Goal: Information Seeking & Learning: Learn about a topic

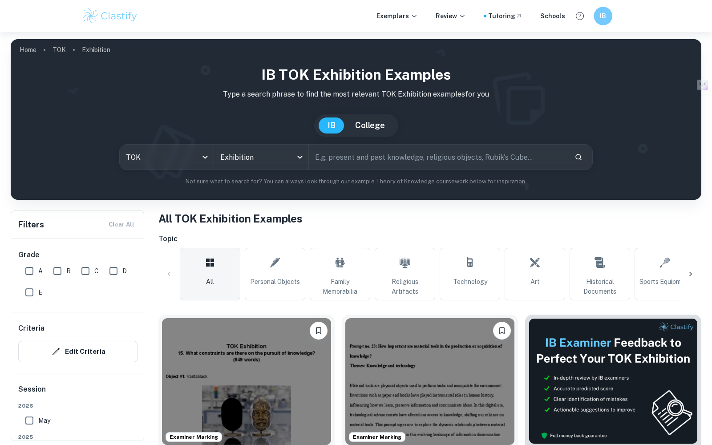
click at [608, 19] on div "IB" at bounding box center [602, 16] width 19 height 19
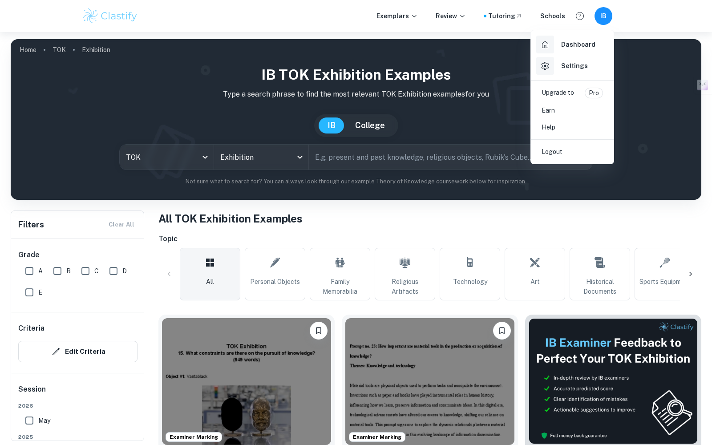
click at [570, 49] on div "Dashboard" at bounding box center [565, 45] width 59 height 18
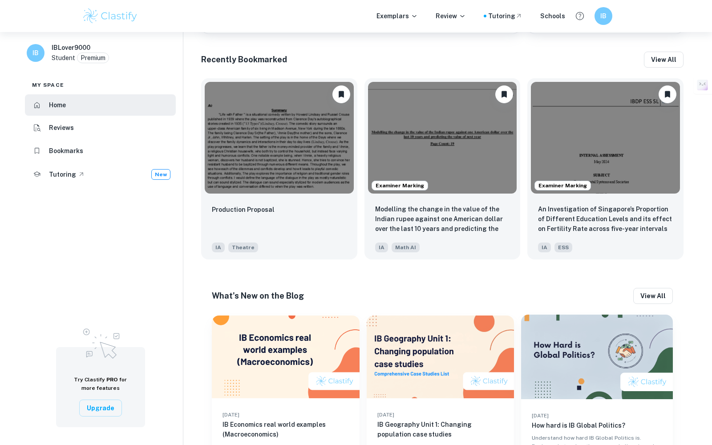
scroll to position [392, 0]
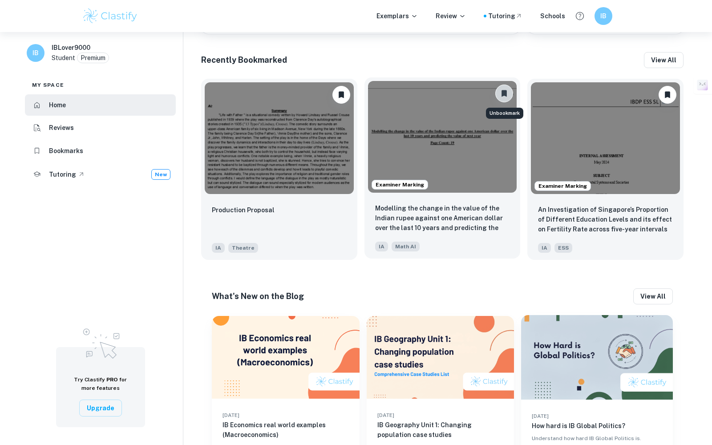
click at [507, 92] on icon "Unbookmark" at bounding box center [503, 93] width 9 height 9
click at [667, 56] on button "View all" at bounding box center [664, 60] width 40 height 16
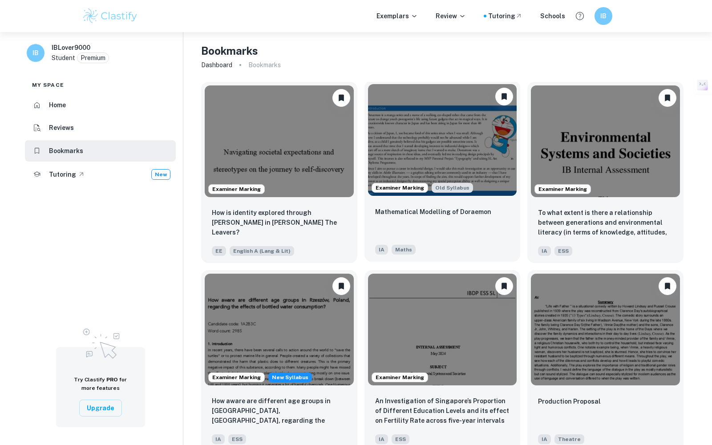
scroll to position [32, 0]
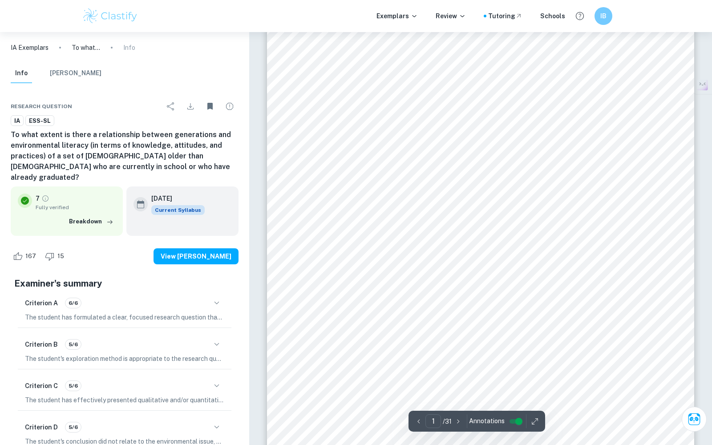
scroll to position [180, 0]
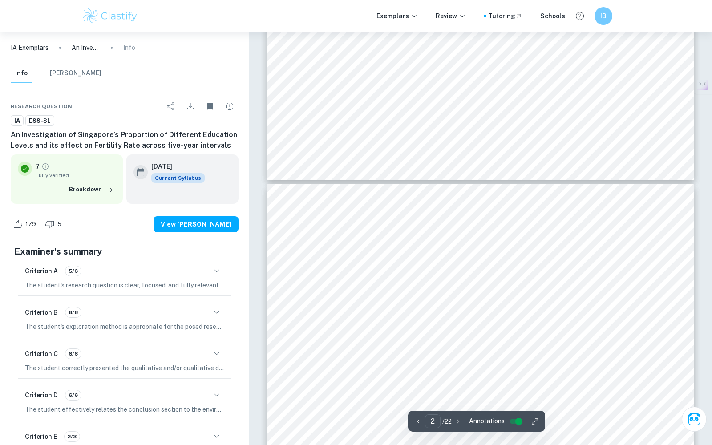
type input "3"
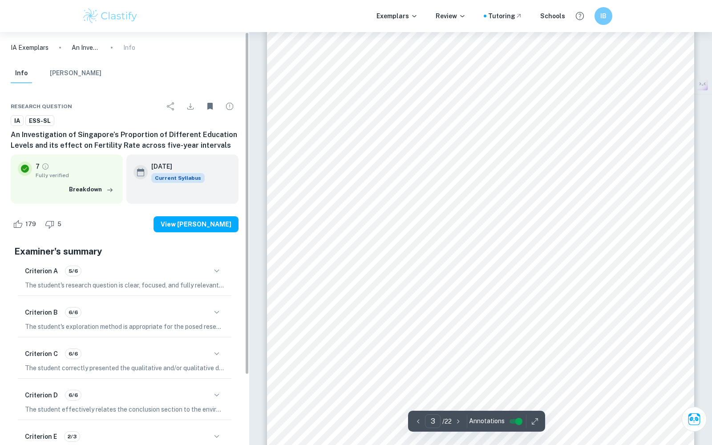
scroll to position [1290, 0]
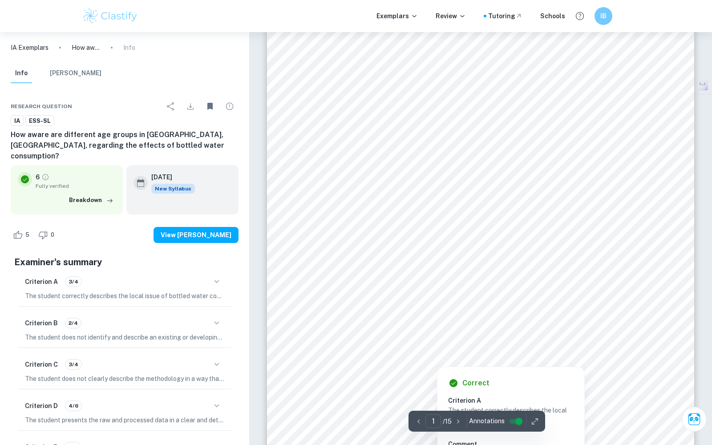
scroll to position [13, 0]
click at [293, 203] on div "1 H o w a w a r e a r e d i f f e r e n t a g e g r o u p s i n R z e s z ó w ,…" at bounding box center [480, 304] width 427 height 552
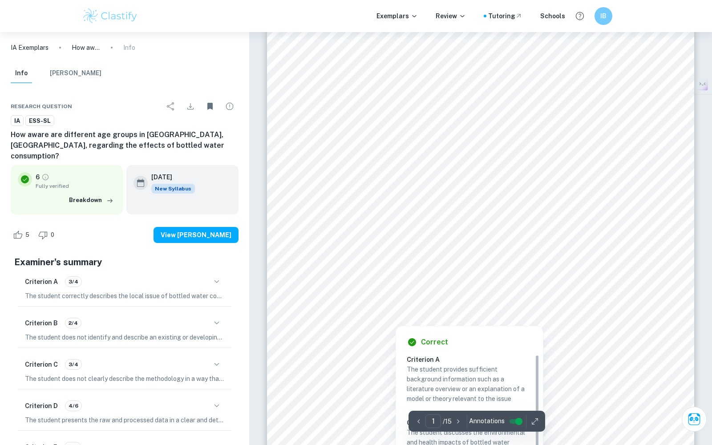
scroll to position [132, 0]
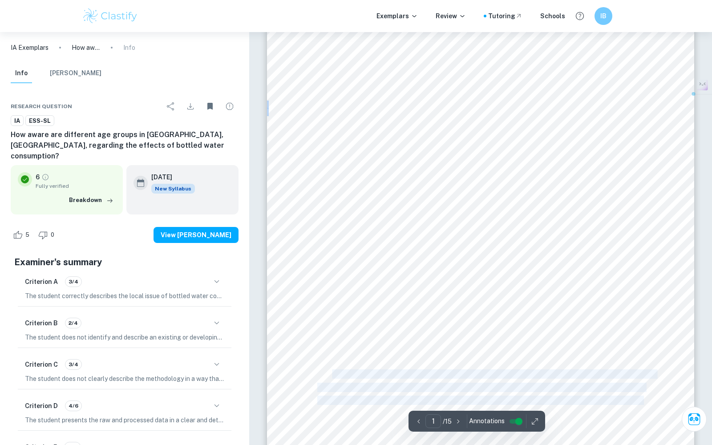
drag, startPoint x: 300, startPoint y: 378, endPoint x: 330, endPoint y: 377, distance: 30.3
click at [330, 377] on div "1 H o w a w a r e a r e d i f f e r e n t a g e g r o u p s i n R z e s z ó w ,…" at bounding box center [480, 185] width 427 height 552
click at [313, 374] on div "1 H o w a w a r e a r e d i f f e r e n t a g e g r o u p s i n R z e s z ó w ,…" at bounding box center [480, 185] width 427 height 552
copy span "[MEDICAL_DATA] issues, respiratory issues, or skin irritation"
drag, startPoint x: 317, startPoint y: 374, endPoint x: 532, endPoint y: 374, distance: 215.3
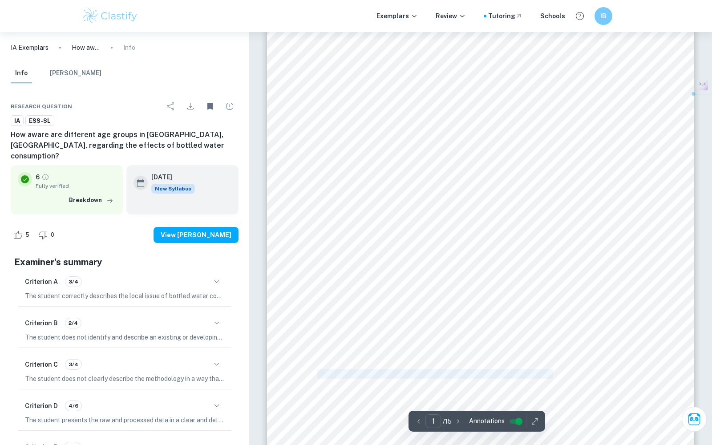
click at [532, 374] on span "[MEDICAL_DATA] issues, respiratory issues, or skin irritation are the primary i…" at bounding box center [486, 374] width 338 height 8
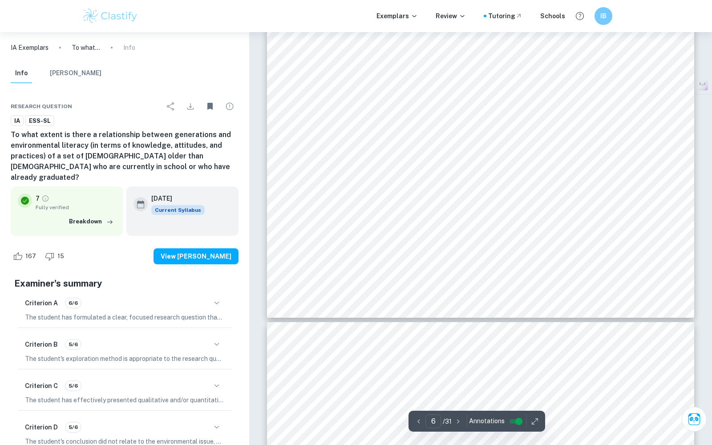
scroll to position [3368, 0]
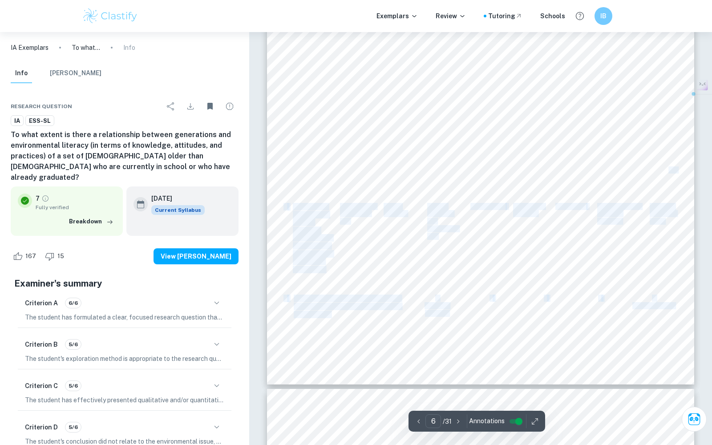
drag, startPoint x: 669, startPoint y: 172, endPoint x: 426, endPoint y: 145, distance: 244.7
click at [427, 146] on div "6 Question Multiple-Choice Options Correct Incorrect Do not know 1 What have yo…" at bounding box center [480, 83] width 427 height 604
click at [426, 145] on div "6 Question Multiple-Choice Options Correct Incorrect Do not know 1 What have yo…" at bounding box center [480, 83] width 427 height 604
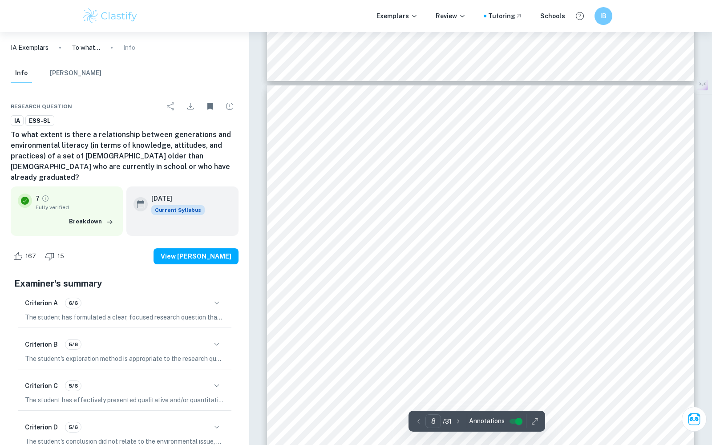
scroll to position [4286, 0]
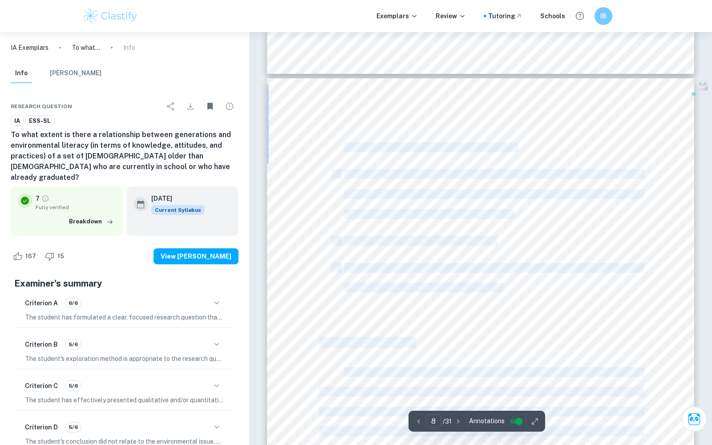
drag, startPoint x: 524, startPoint y: 148, endPoint x: 340, endPoint y: 144, distance: 184.2
click at [340, 144] on div "8 4. Questions were teacher-validated and pilot-tested. 5. The survey was sent …" at bounding box center [480, 380] width 427 height 604
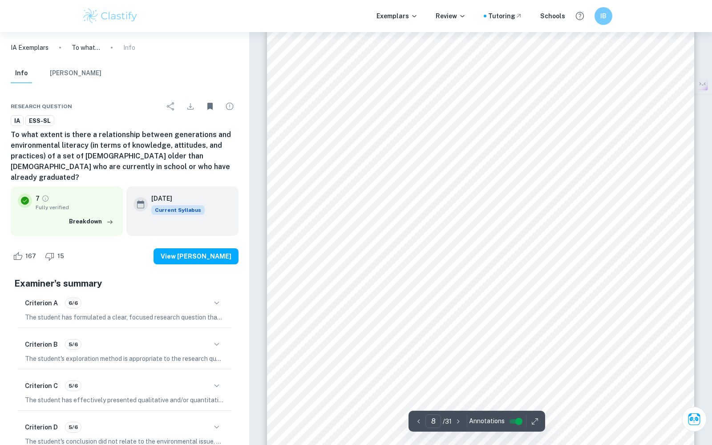
scroll to position [4485, 0]
